Goal: Check status: Check status

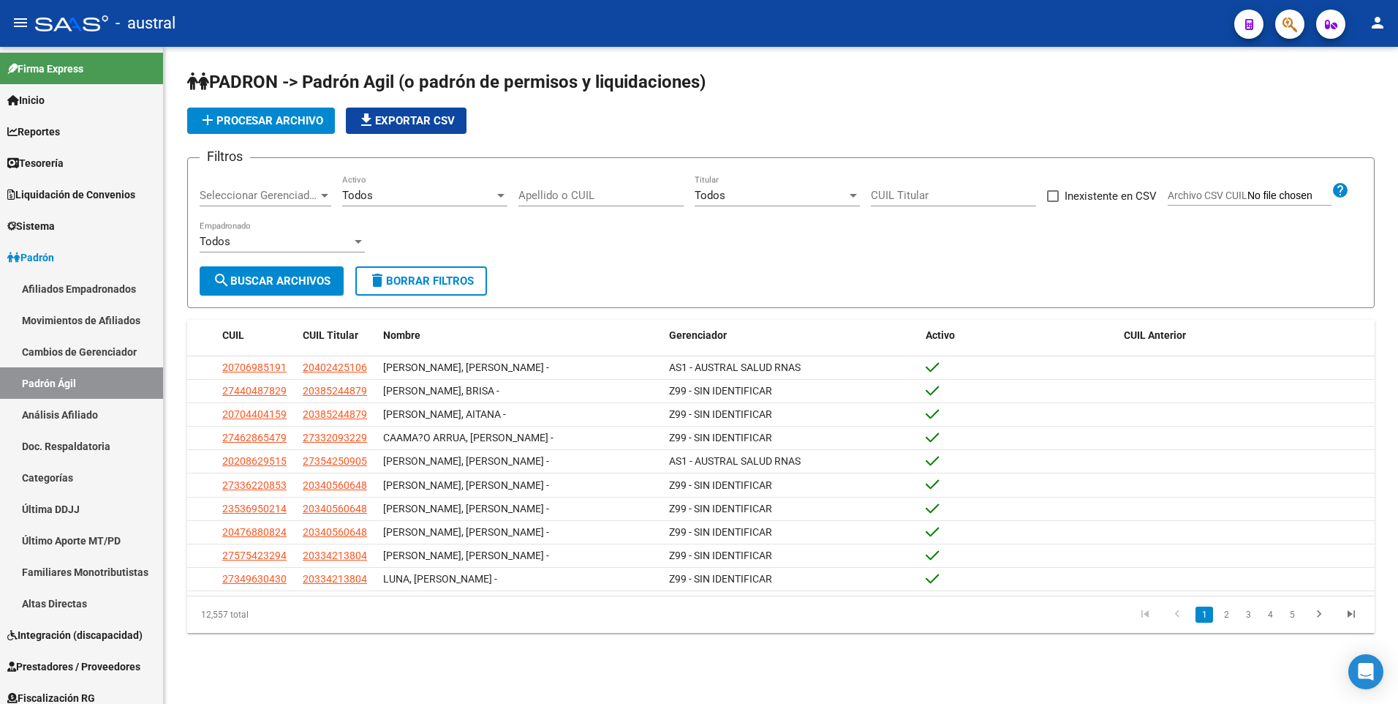
click at [921, 189] on input "CUIL Titular" at bounding box center [953, 195] width 165 height 13
type input "20-43745329-3"
click at [319, 286] on span "search Buscar Archivos" at bounding box center [272, 280] width 118 height 13
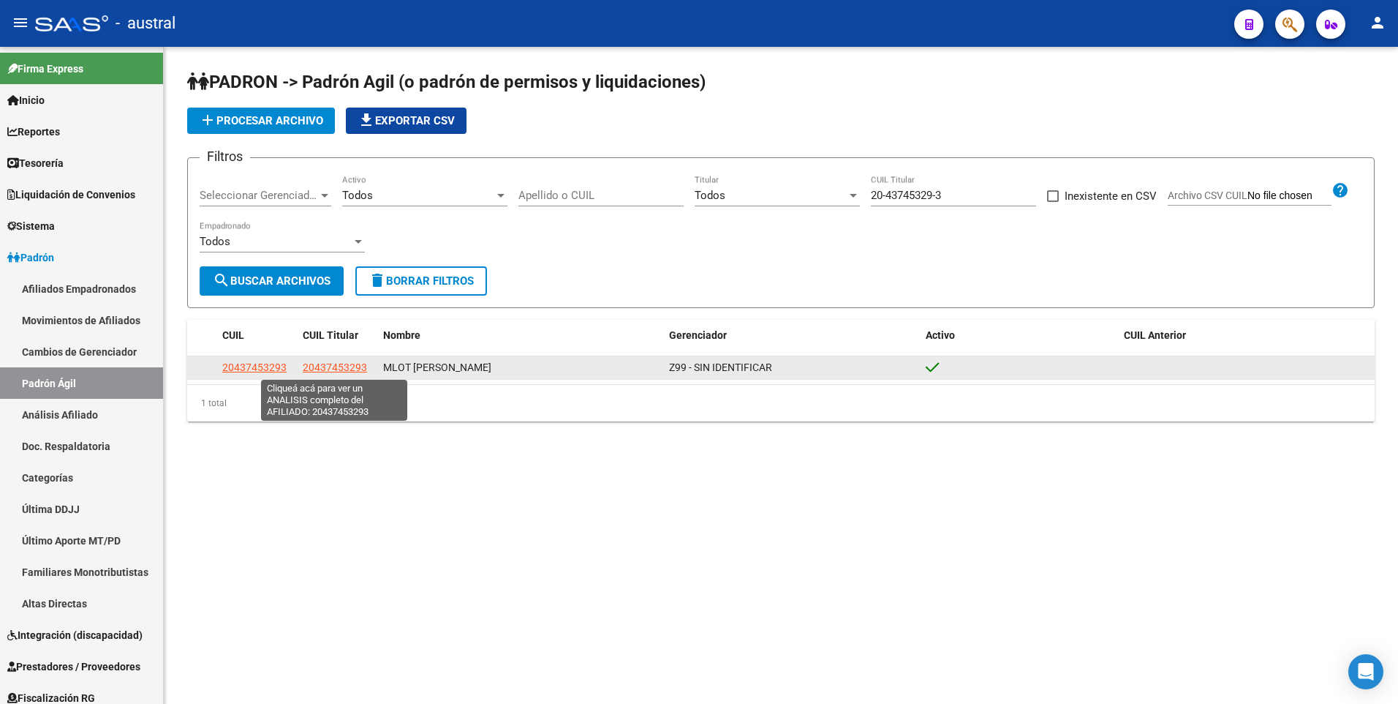
click at [347, 365] on span "20437453293" at bounding box center [335, 367] width 64 height 12
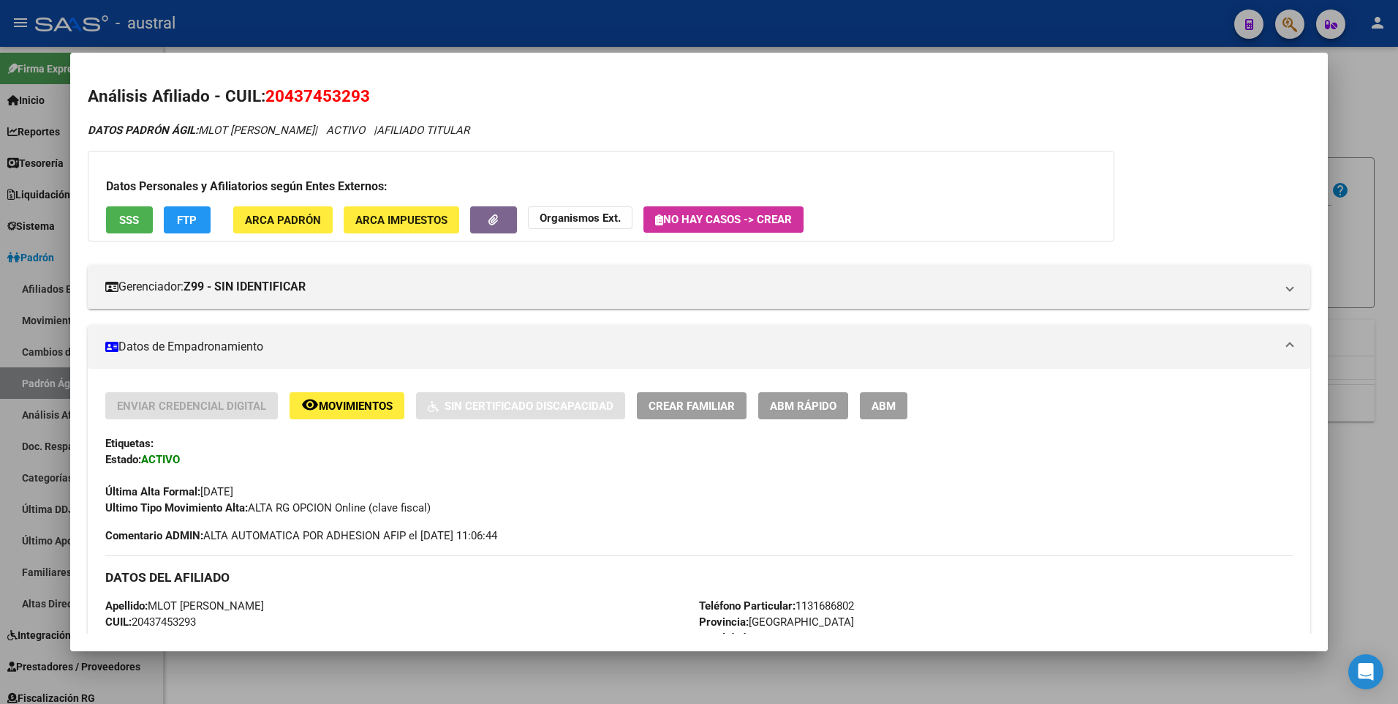
click at [362, 581] on h3 "DATOS DEL AFILIADO" at bounding box center [699, 577] width 1188 height 16
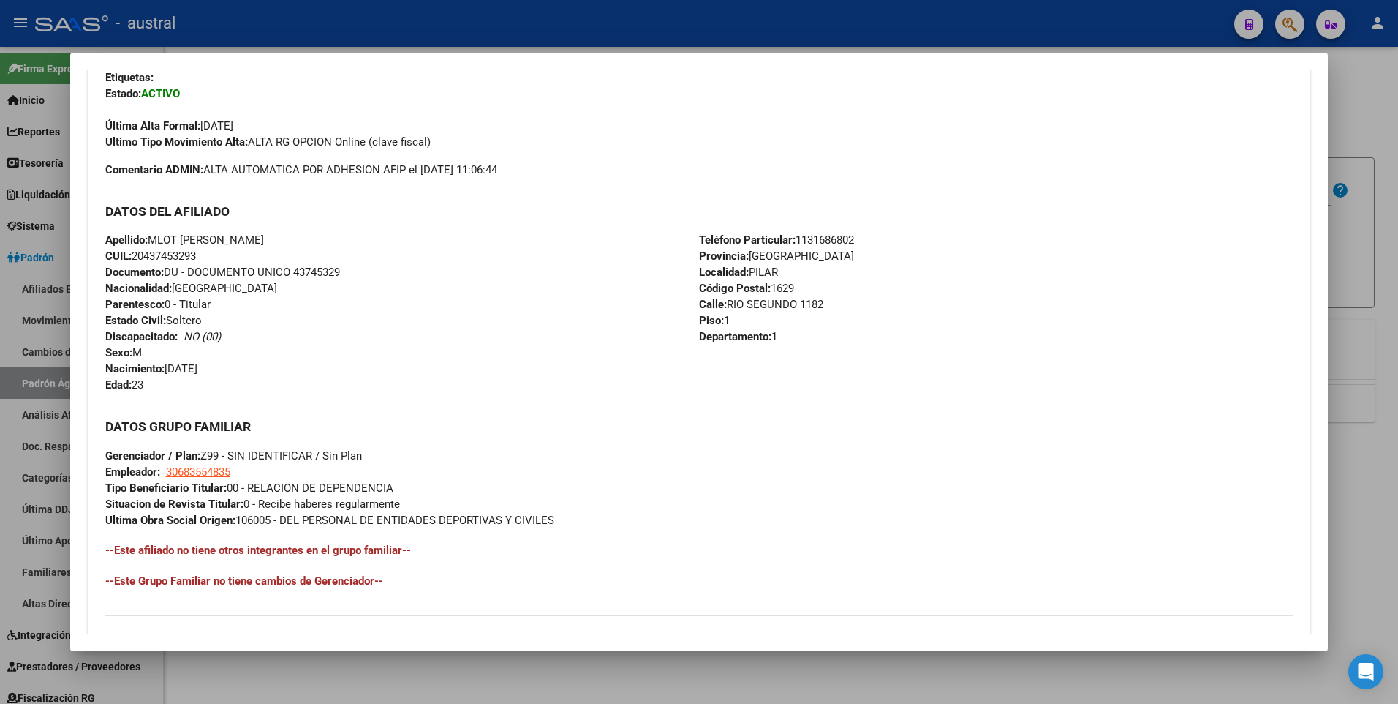
scroll to position [564, 0]
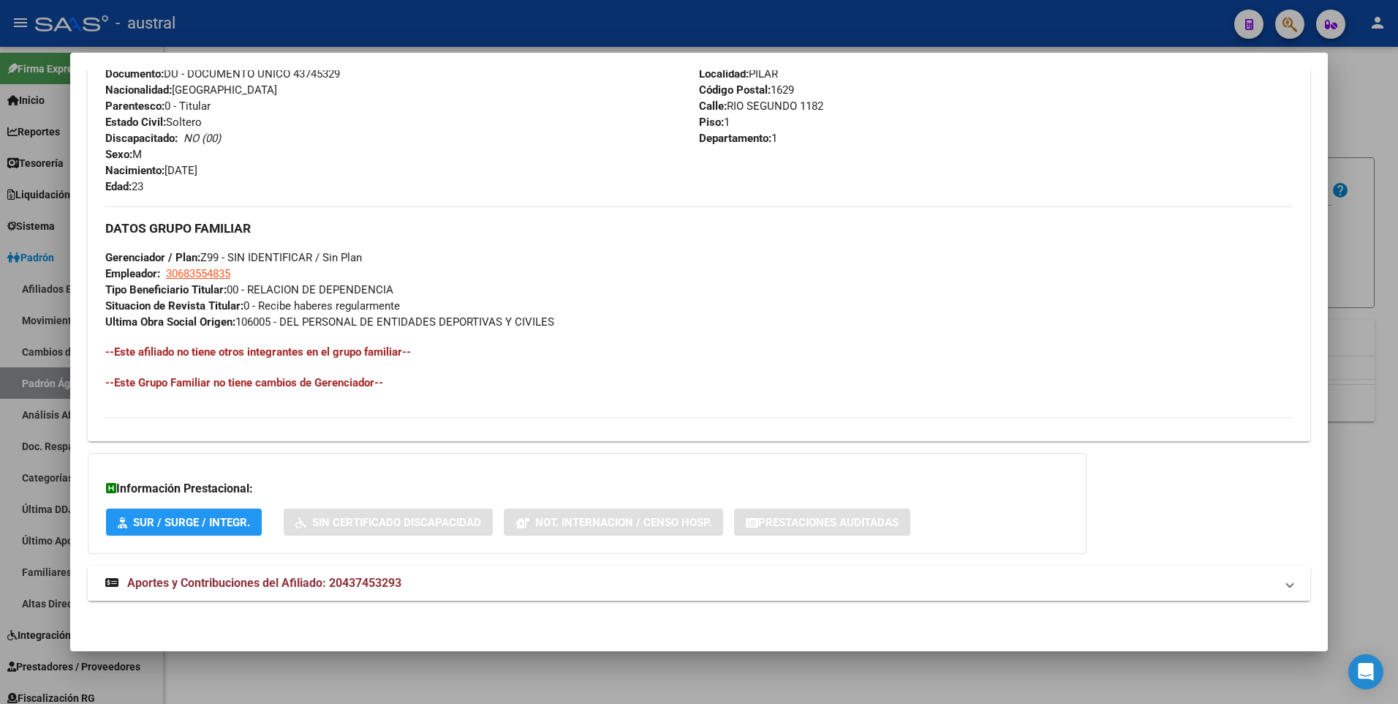
click at [311, 581] on span "Aportes y Contribuciones del Afiliado: 20437453293" at bounding box center [264, 583] width 274 height 14
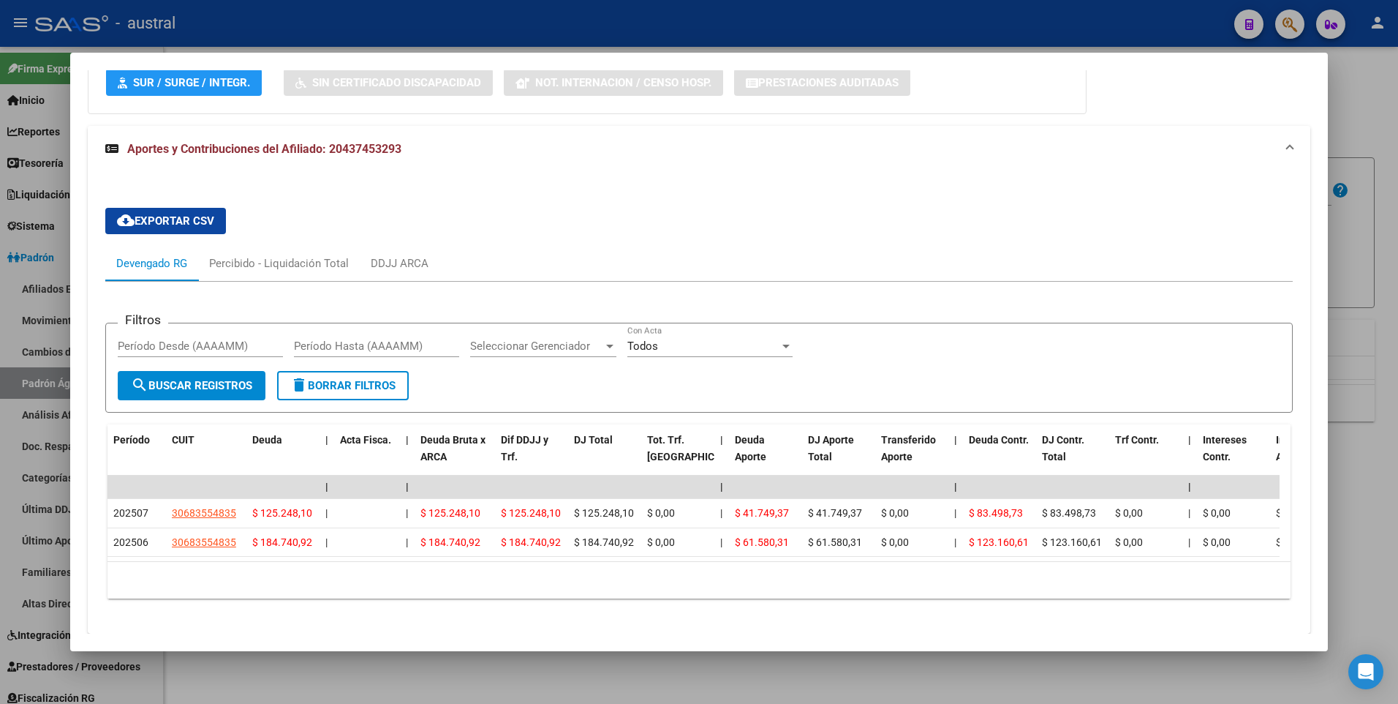
scroll to position [1049, 0]
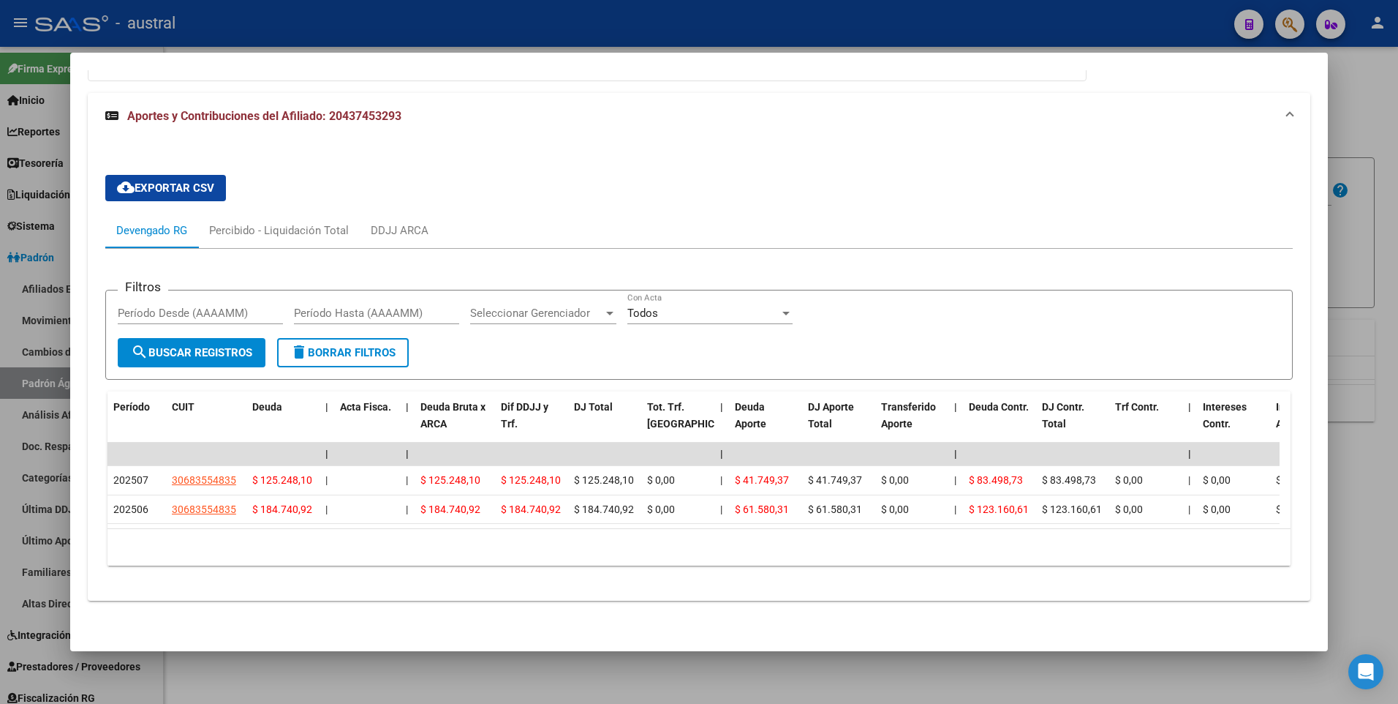
click at [314, 568] on div "Filtros Período Desde (AAAAMM) Período Hasta (AAAAMM) Seleccionar Gerenciador S…" at bounding box center [699, 413] width 1188 height 328
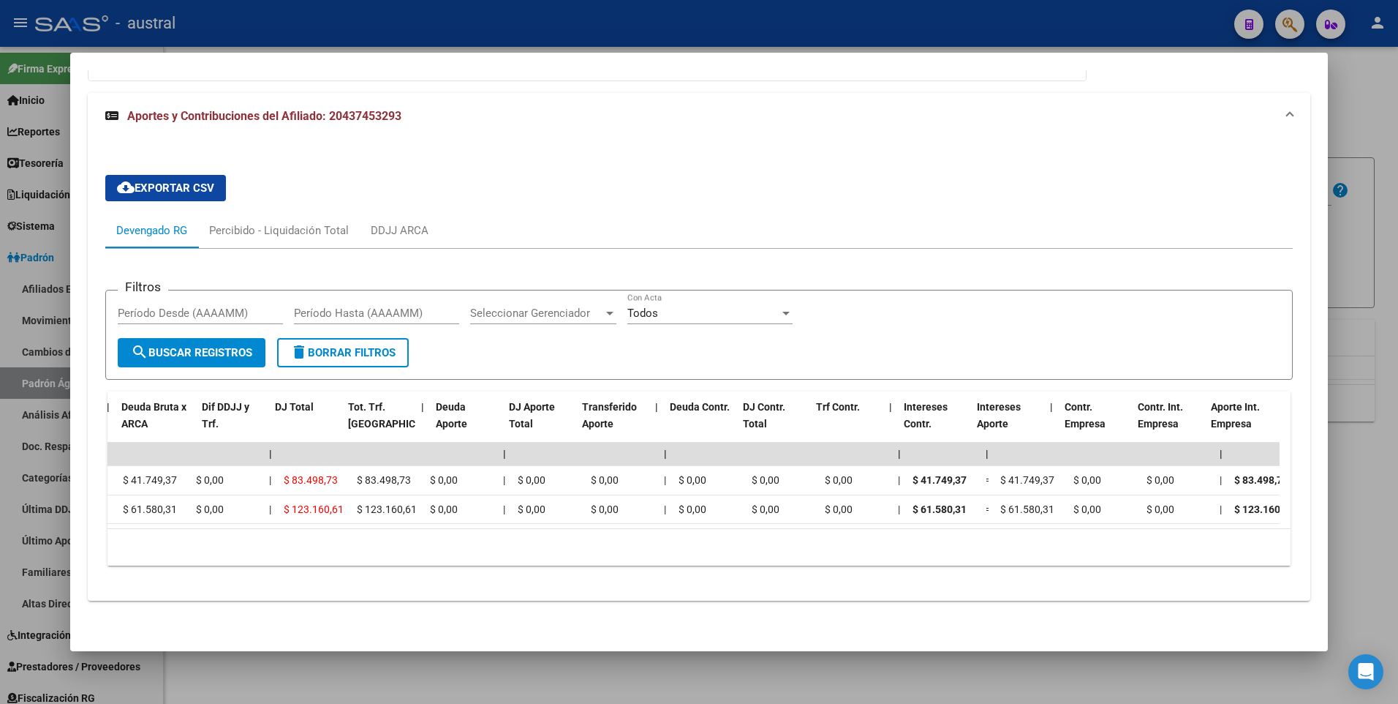
scroll to position [0, 0]
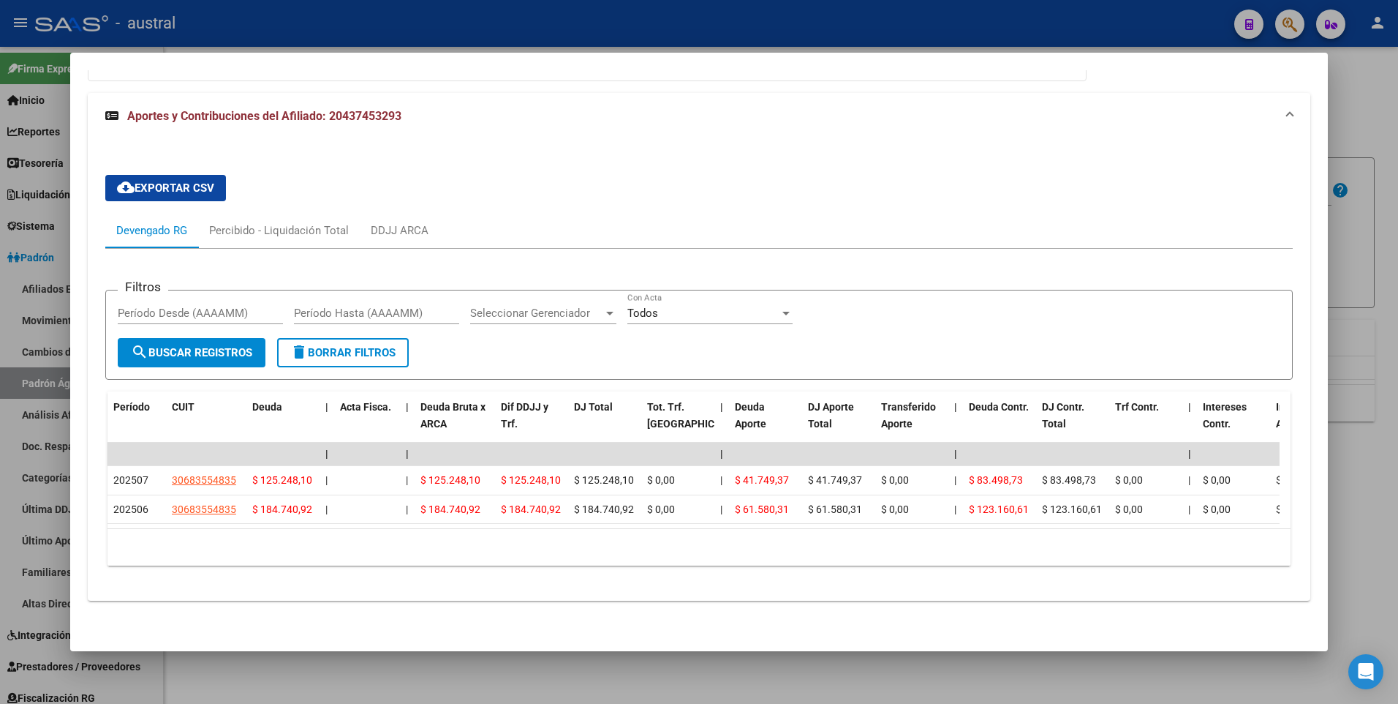
click at [1366, 110] on div at bounding box center [699, 352] width 1398 height 704
